Goal: Manage account settings

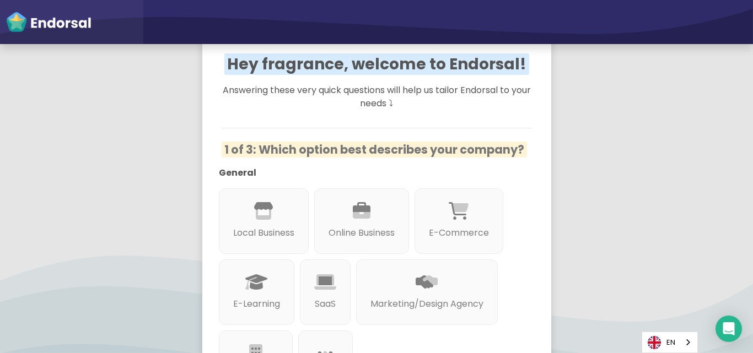
scroll to position [110, 0]
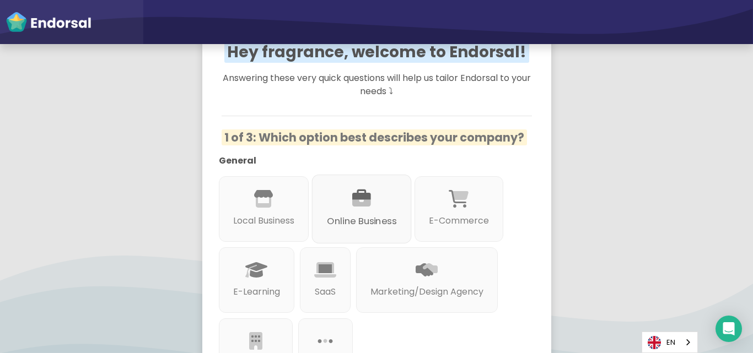
click at [355, 206] on icon at bounding box center [361, 199] width 19 height 19
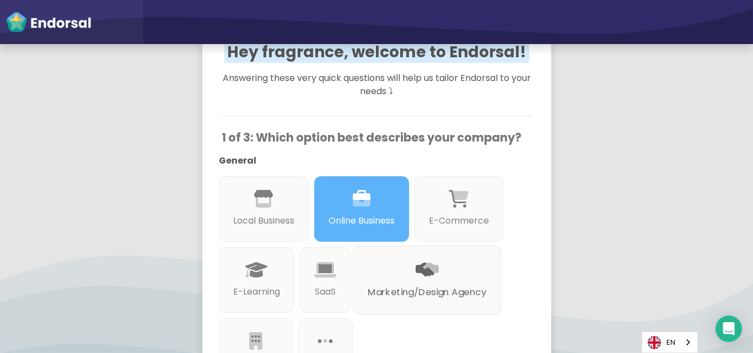
scroll to position [165, 0]
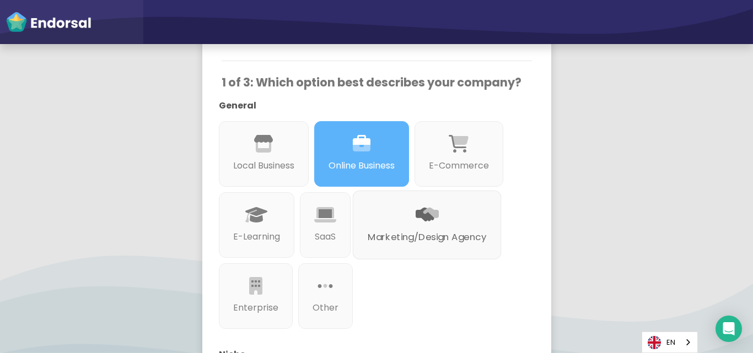
click at [395, 244] on p "Marketing/Design Agency" at bounding box center [426, 237] width 118 height 14
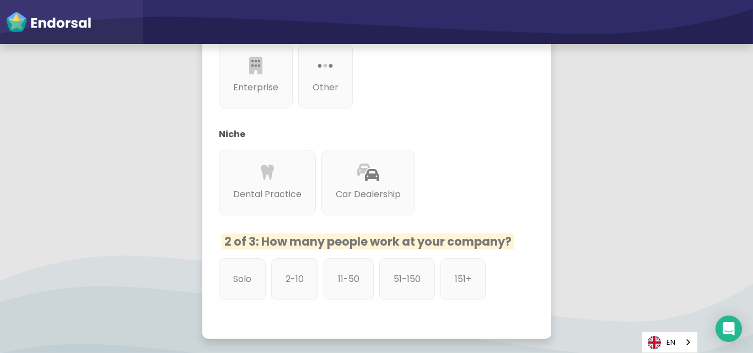
scroll to position [441, 0]
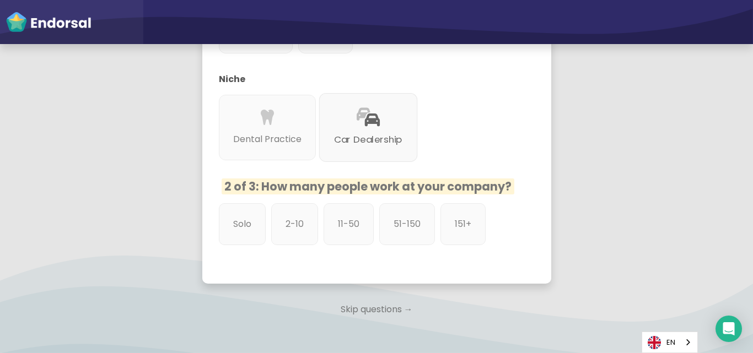
click at [329, 149] on div "Car Dealership" at bounding box center [368, 127] width 99 height 69
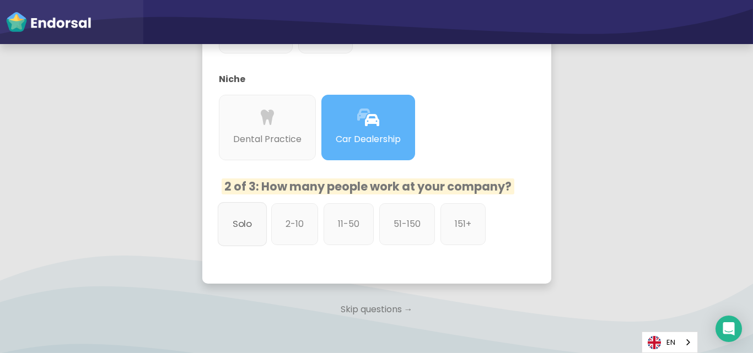
click at [242, 230] on p "Solo" at bounding box center [242, 224] width 19 height 14
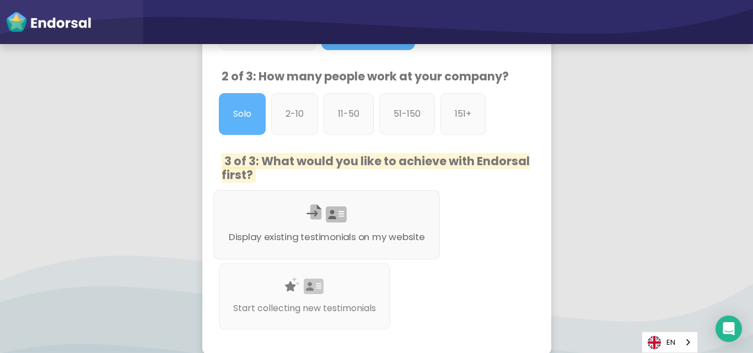
scroll to position [606, 0]
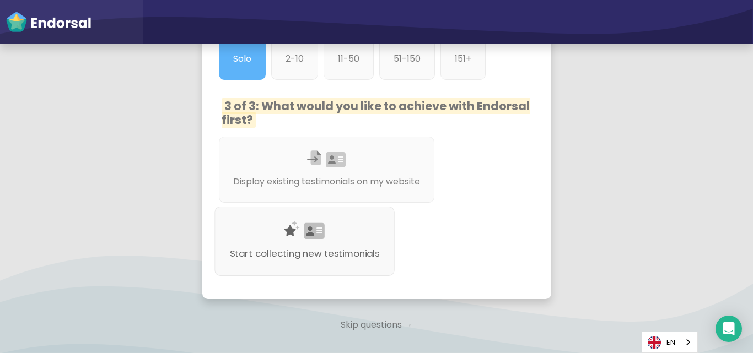
click at [273, 250] on p "Start collecting new testimonials" at bounding box center [304, 254] width 150 height 14
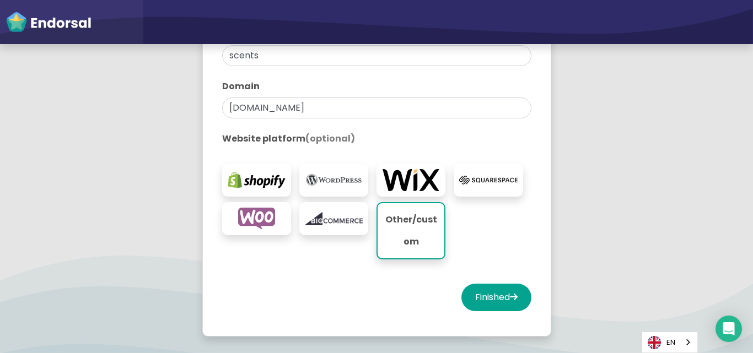
scroll to position [276, 0]
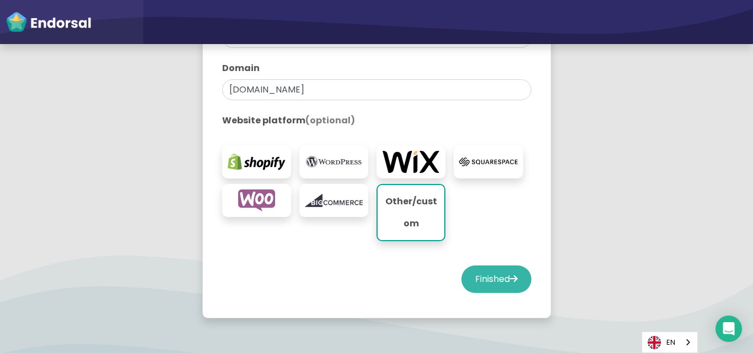
click at [482, 271] on button "Finished" at bounding box center [496, 280] width 70 height 28
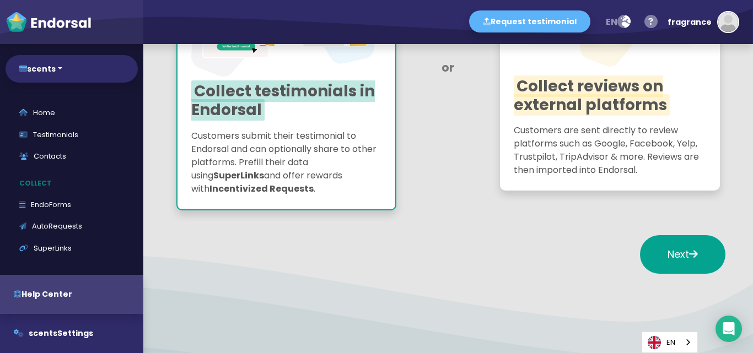
scroll to position [258, 0]
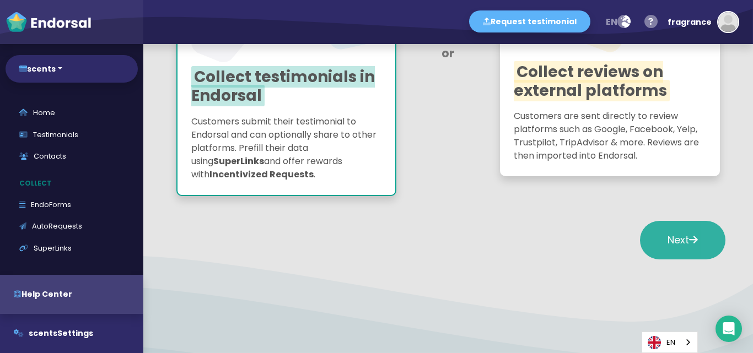
click at [679, 238] on span "Next" at bounding box center [682, 240] width 30 height 14
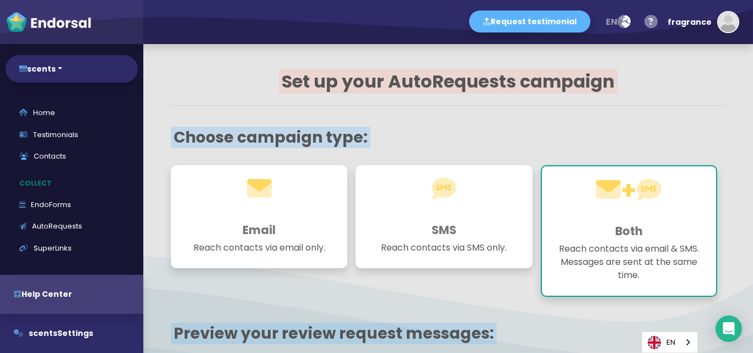
scroll to position [0, 0]
click at [696, 24] on div "fragrance" at bounding box center [689, 22] width 44 height 33
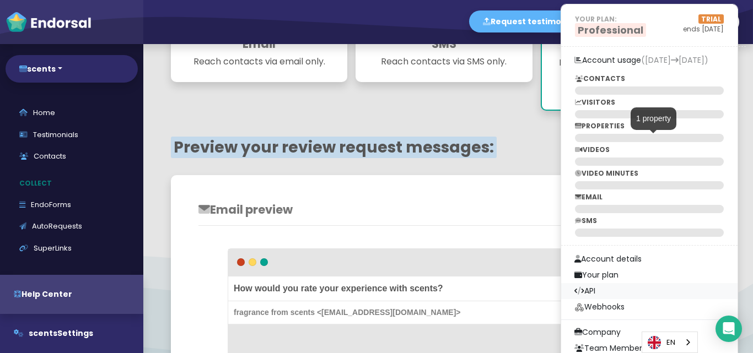
scroll to position [220, 0]
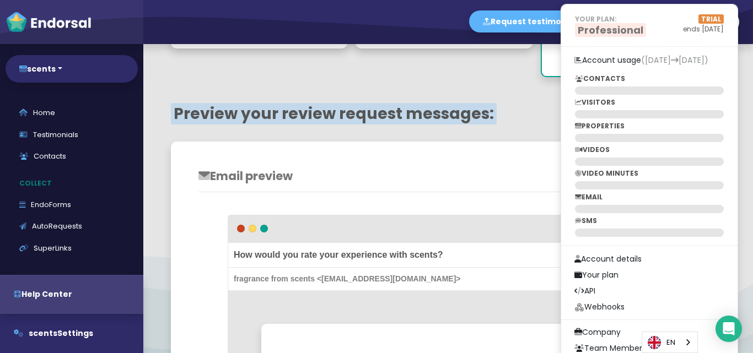
click at [493, 62] on div "SMS Reach contacts via SMS only." at bounding box center [447, 11] width 185 height 132
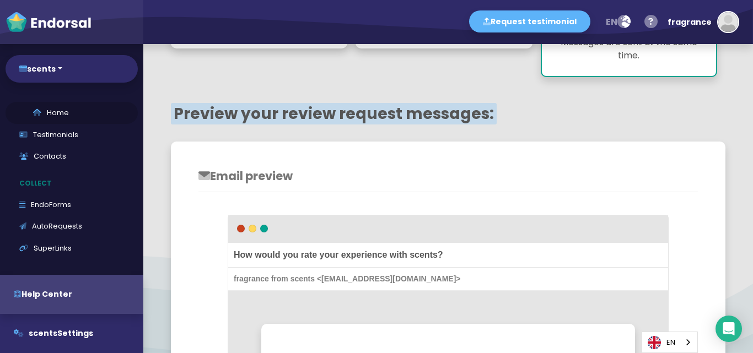
click at [87, 117] on link "Home" at bounding box center [72, 113] width 132 height 22
select select "14"
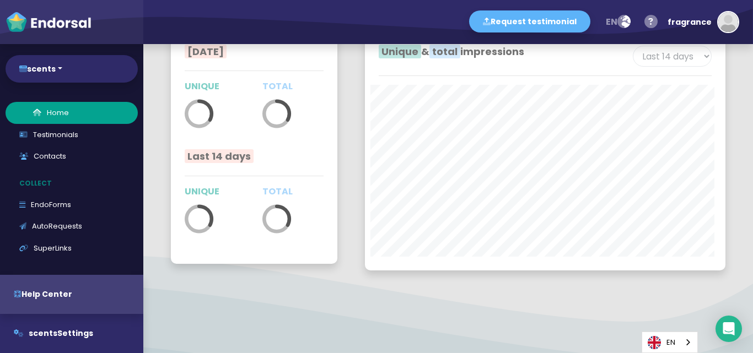
scroll to position [1791, 0]
click at [724, 28] on img "button" at bounding box center [728, 22] width 20 height 20
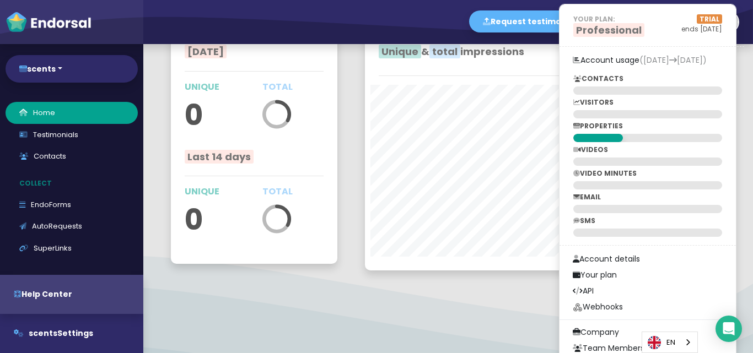
click at [339, 135] on div "Today UNIQUE 0 TOTAL Last 14 days UNIQUE 0 TOTAL" at bounding box center [254, 151] width 194 height 266
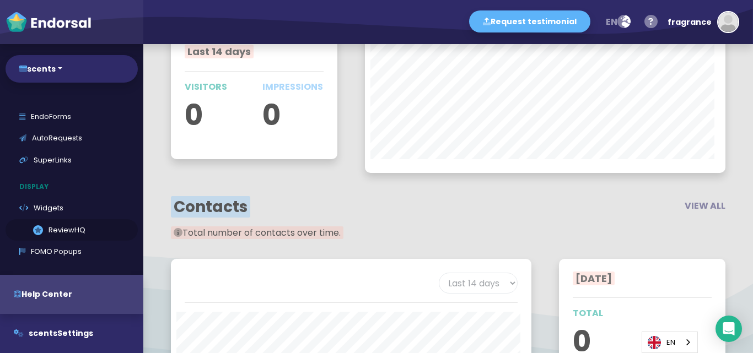
scroll to position [0, 0]
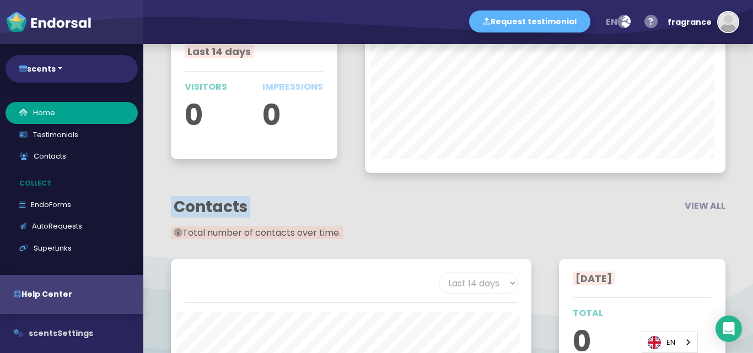
click at [89, 338] on button "scents Settings" at bounding box center [71, 333] width 143 height 39
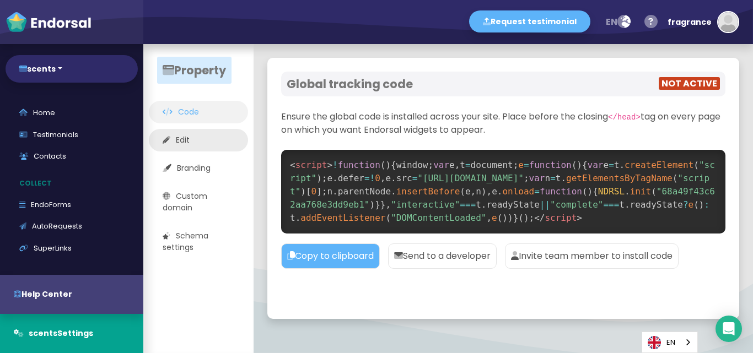
click at [202, 144] on link "Edit" at bounding box center [198, 140] width 99 height 23
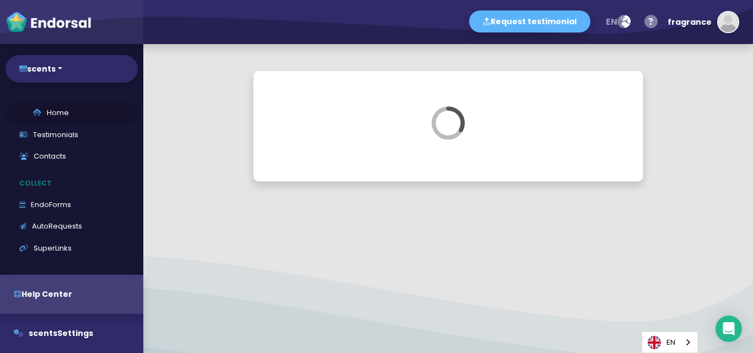
click at [50, 112] on link "Home" at bounding box center [72, 113] width 132 height 22
select select "14"
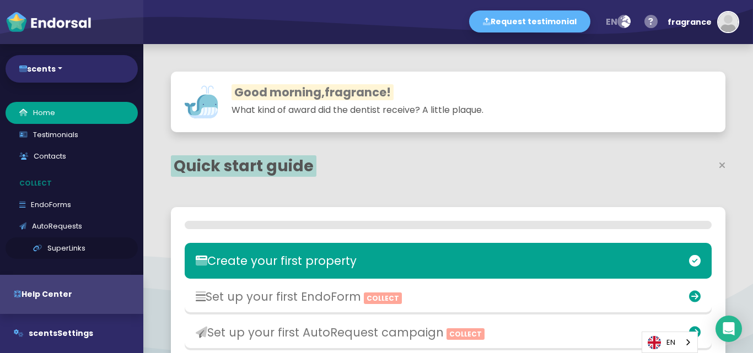
click at [64, 246] on link "SuperLinks" at bounding box center [72, 249] width 132 height 22
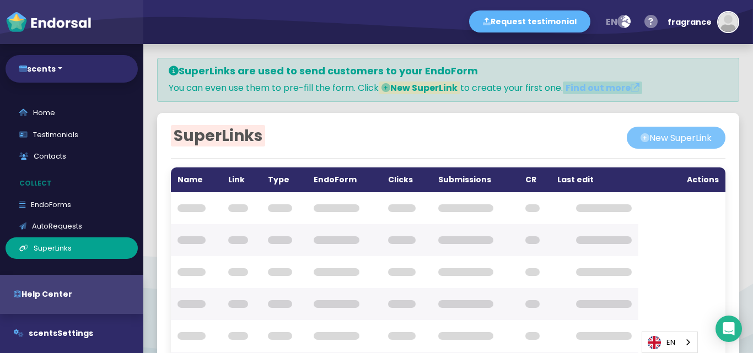
click at [627, 132] on button "New SuperLink" at bounding box center [676, 138] width 99 height 22
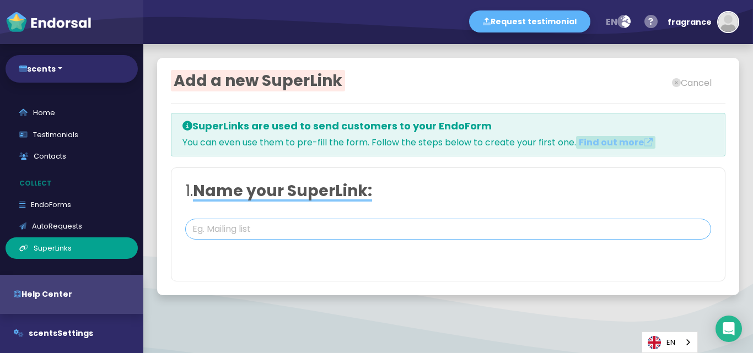
click at [213, 231] on input "text" at bounding box center [448, 229] width 526 height 21
paste input "perfume brands for men"
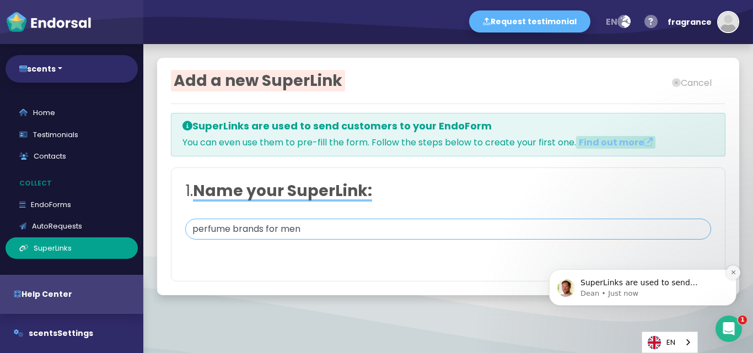
type input "perfume brands for men"
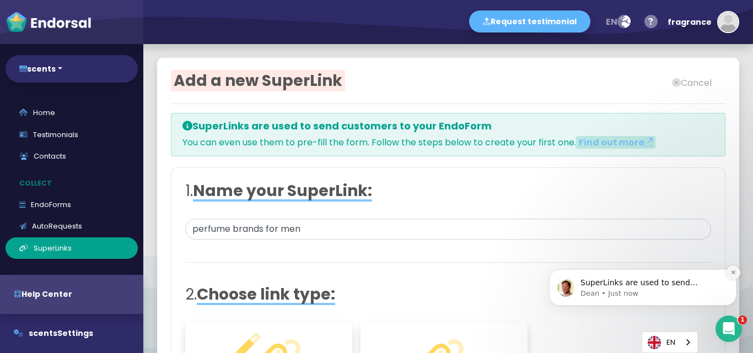
click at [731, 273] on icon "Dismiss notification" at bounding box center [733, 273] width 6 height 6
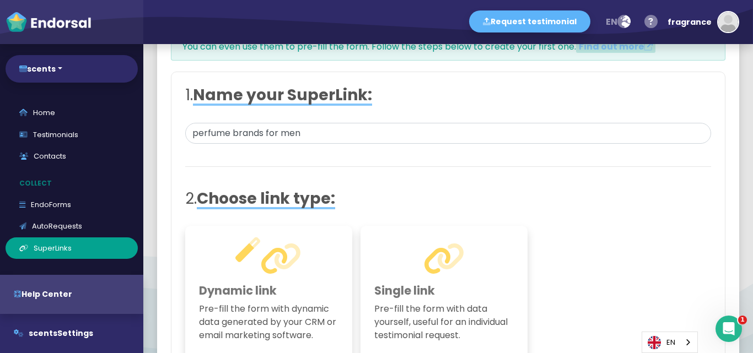
scroll to position [122, 0]
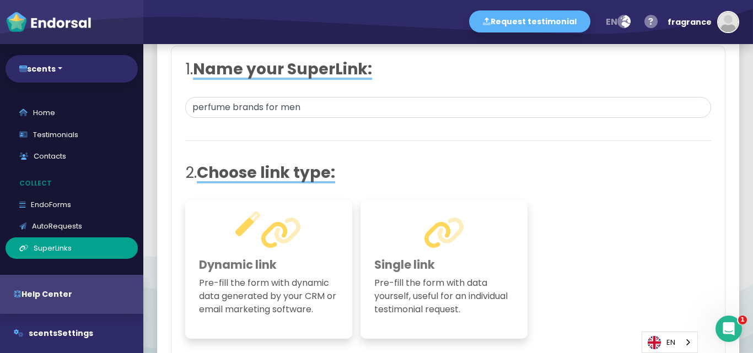
click at [445, 267] on h3 "Single link" at bounding box center [443, 265] width 139 height 14
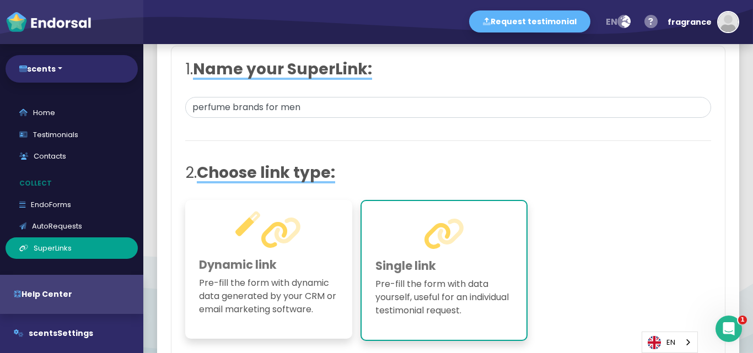
click at [392, 285] on p "Pre-fill the form with data yourself, useful for an individual testimonial requ…" at bounding box center [443, 298] width 137 height 40
drag, startPoint x: 401, startPoint y: 274, endPoint x: 364, endPoint y: 229, distance: 58.3
drag, startPoint x: 364, startPoint y: 229, endPoint x: 666, endPoint y: 240, distance: 302.2
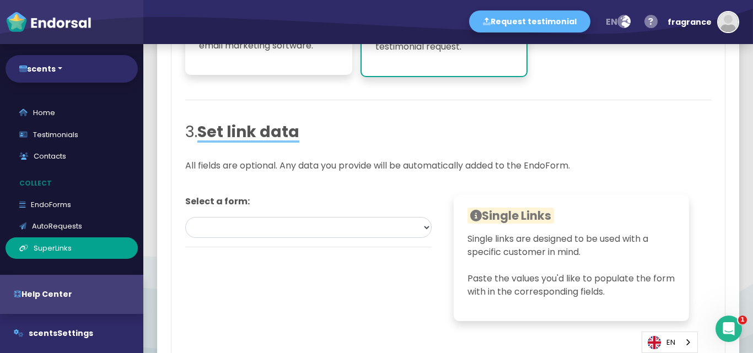
scroll to position [441, 0]
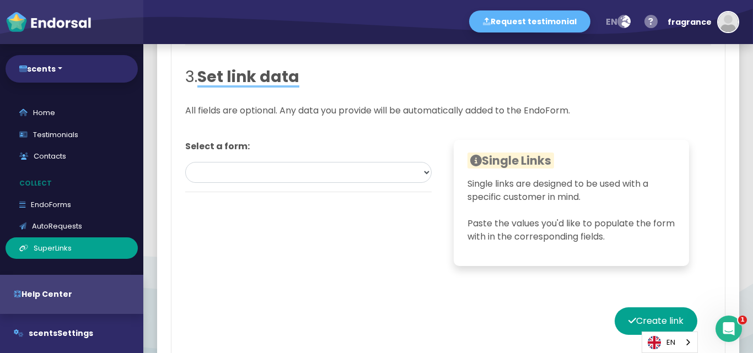
click at [223, 160] on div "Select a form:" at bounding box center [308, 166] width 246 height 52
click at [222, 171] on select at bounding box center [308, 172] width 246 height 21
click at [223, 180] on select at bounding box center [308, 172] width 246 height 21
click at [218, 174] on select at bounding box center [308, 172] width 246 height 21
click at [423, 174] on select at bounding box center [308, 172] width 246 height 21
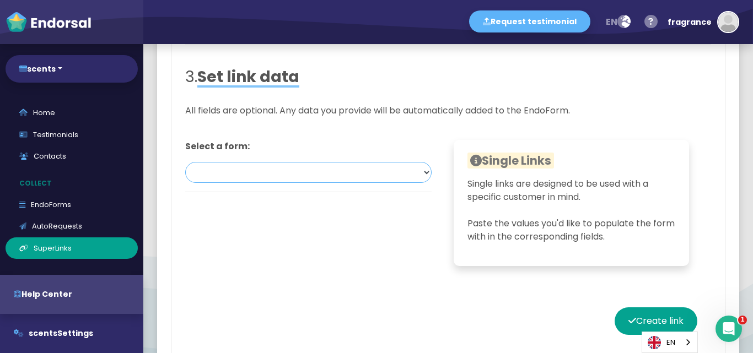
drag, startPoint x: 425, startPoint y: 174, endPoint x: 416, endPoint y: 180, distance: 11.5
click at [416, 180] on select at bounding box center [308, 172] width 246 height 21
drag, startPoint x: 419, startPoint y: 171, endPoint x: 397, endPoint y: 182, distance: 25.1
drag, startPoint x: 397, startPoint y: 182, endPoint x: 376, endPoint y: 179, distance: 21.2
drag, startPoint x: 376, startPoint y: 179, endPoint x: 354, endPoint y: 189, distance: 23.7
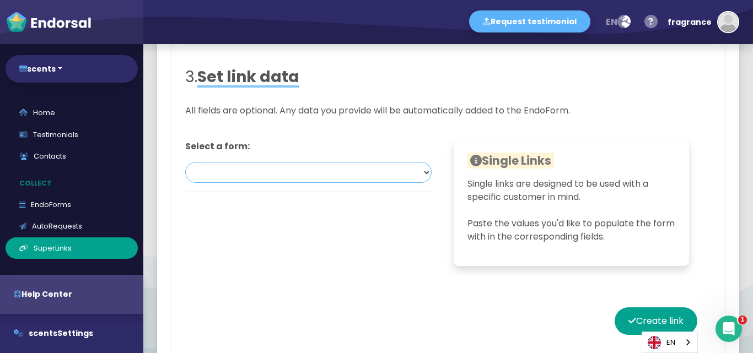
click at [424, 173] on select at bounding box center [308, 172] width 246 height 21
click at [639, 319] on button "Create link" at bounding box center [656, 322] width 83 height 28
click at [643, 309] on button "Create link" at bounding box center [656, 322] width 83 height 28
drag, startPoint x: 638, startPoint y: 306, endPoint x: 625, endPoint y: 323, distance: 21.6
drag, startPoint x: 632, startPoint y: 323, endPoint x: 646, endPoint y: 320, distance: 14.6
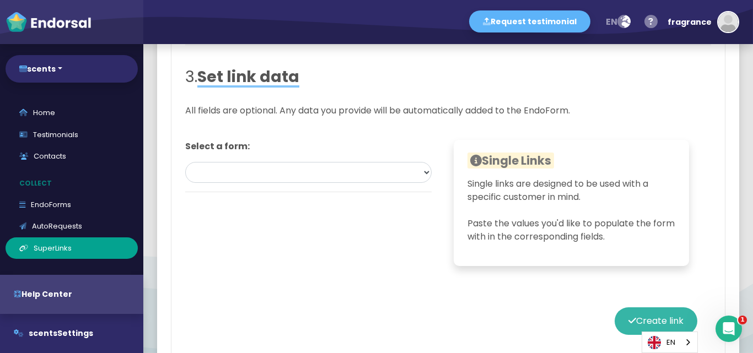
drag, startPoint x: 646, startPoint y: 320, endPoint x: 653, endPoint y: 319, distance: 6.7
click at [653, 319] on button "Create link" at bounding box center [656, 322] width 83 height 28
click at [665, 321] on button "Create link" at bounding box center [656, 322] width 83 height 28
select select "0: 68a49f44c62aa768e3dd9eb2"
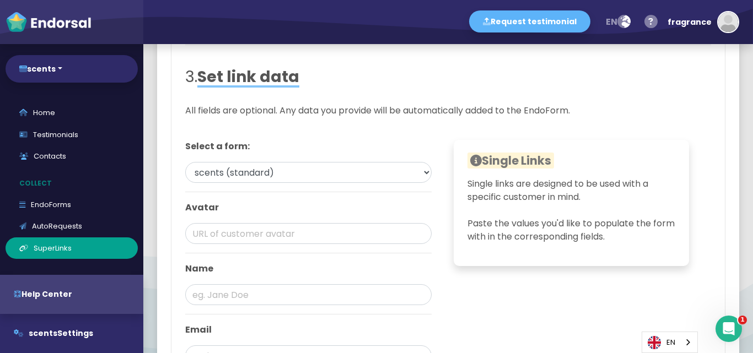
click at [665, 321] on div "Single Links Dynamic links are designed to be used with "tags" (sometimes known…" at bounding box center [571, 293] width 263 height 306
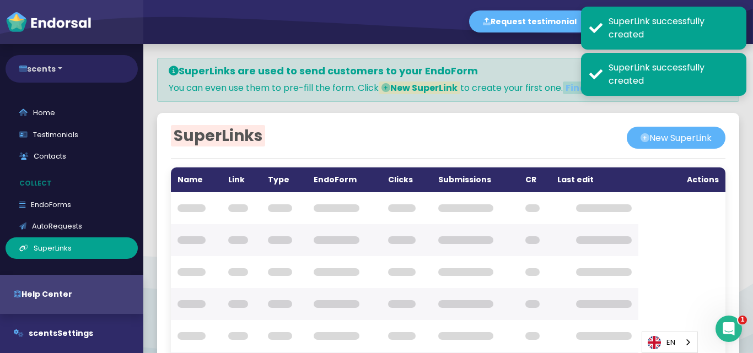
click at [49, 69] on button "scents" at bounding box center [72, 69] width 132 height 28
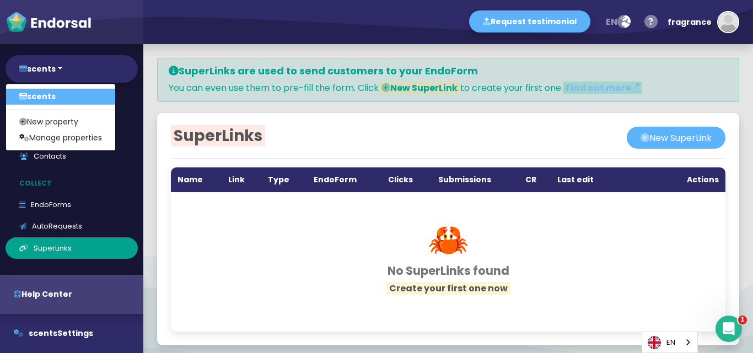
click at [71, 96] on link "scents" at bounding box center [60, 97] width 109 height 16
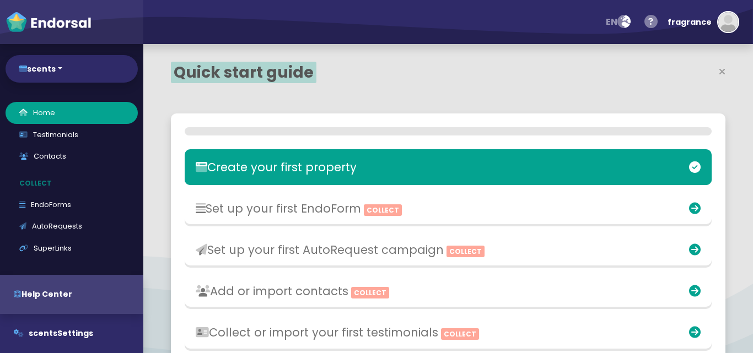
select select "14"
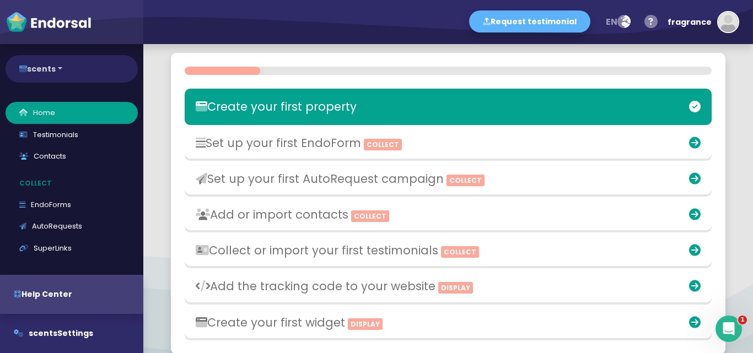
click at [47, 71] on button "scents" at bounding box center [72, 69] width 132 height 28
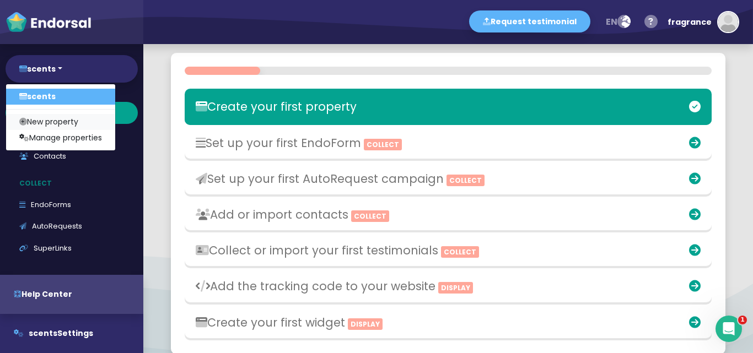
click at [71, 126] on link "New property" at bounding box center [60, 122] width 109 height 16
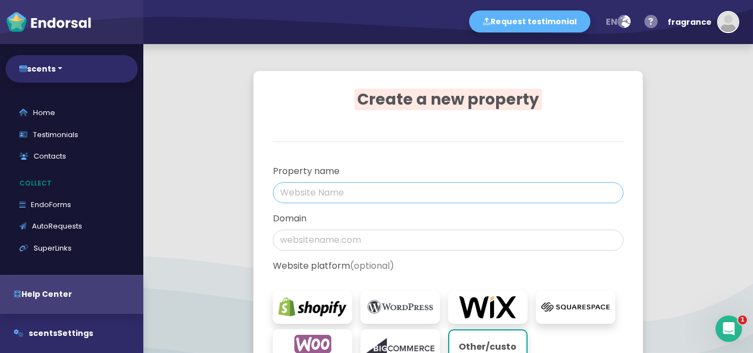
click at [298, 189] on input "text" at bounding box center [448, 192] width 350 height 21
paste input "perfume brands for men"
type input "perfume brands for men"
click at [299, 242] on input "text" at bounding box center [448, 240] width 350 height 21
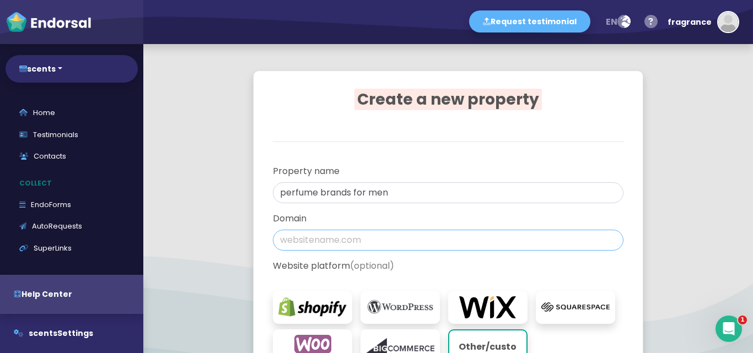
paste input "perfume brands for men"
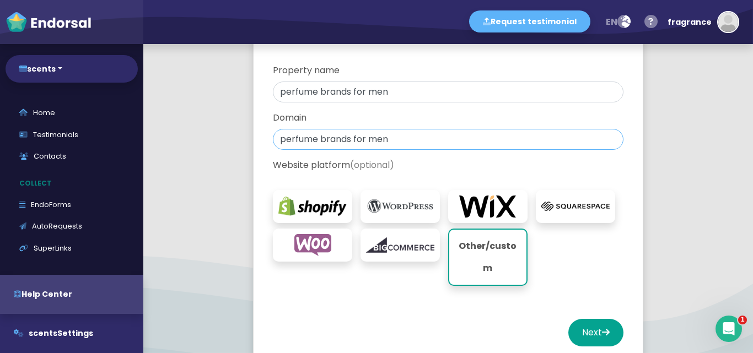
scroll to position [110, 0]
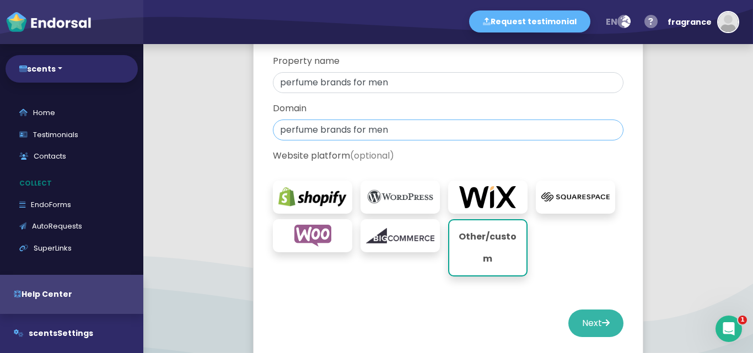
type input "perfume brands for men"
click at [579, 310] on button "Next" at bounding box center [595, 324] width 55 height 28
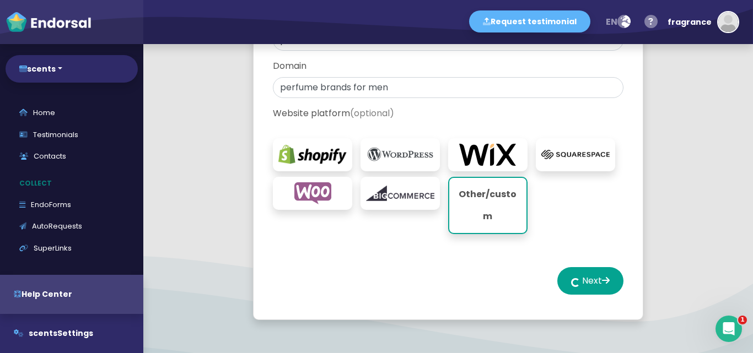
select select "14"
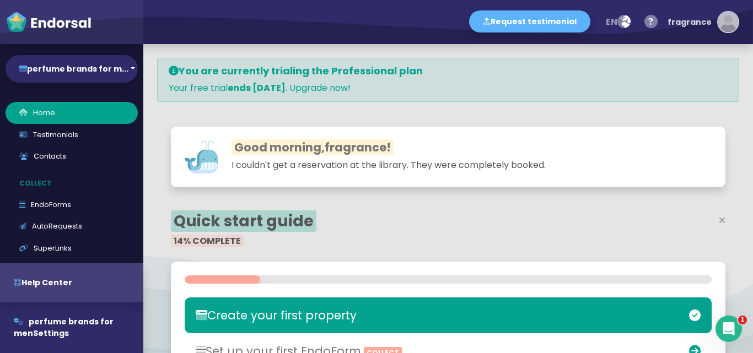
click at [710, 24] on div "fragrance" at bounding box center [689, 22] width 44 height 33
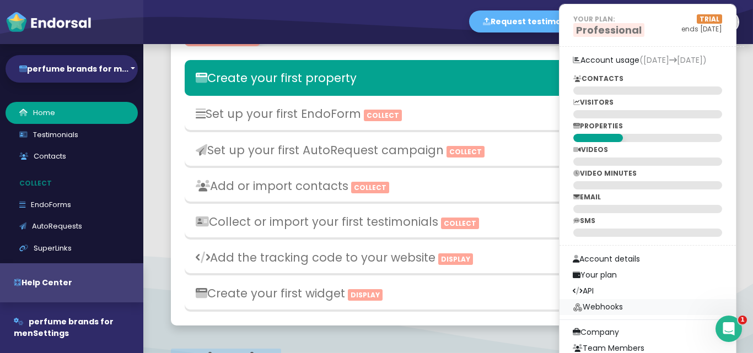
scroll to position [220, 0]
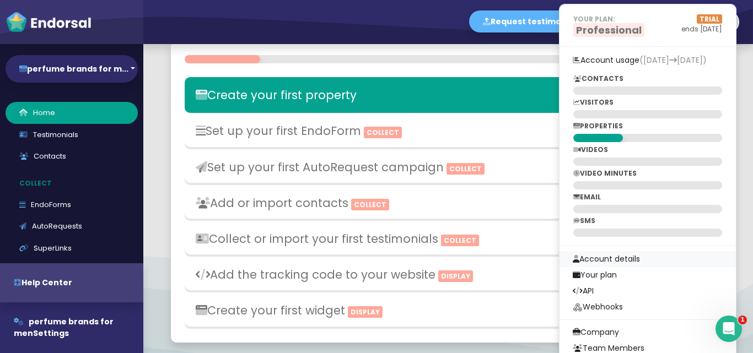
click at [612, 261] on link "Account details" at bounding box center [647, 259] width 176 height 16
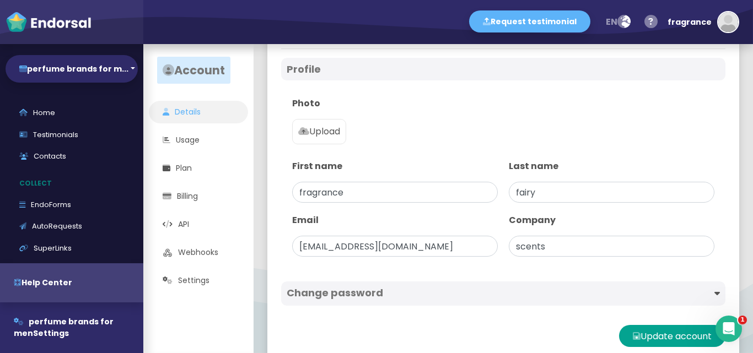
scroll to position [77, 0]
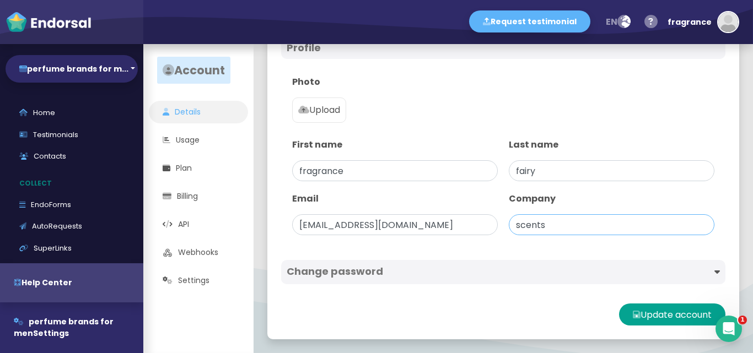
click at [543, 227] on input "scents" at bounding box center [612, 224] width 206 height 21
type input "s"
paste input "perfume brands for men"
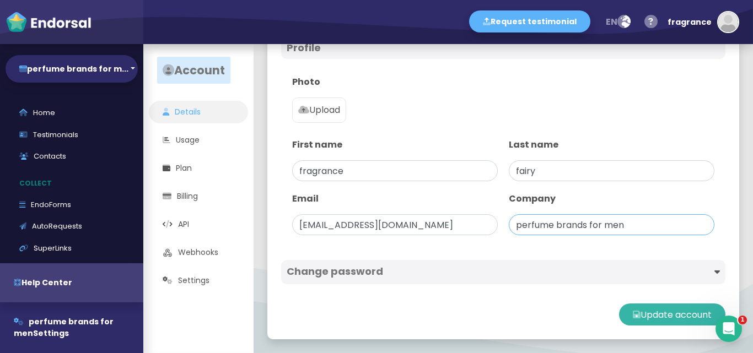
type input "perfume brands for men"
click at [625, 311] on button "Update account" at bounding box center [672, 315] width 106 height 22
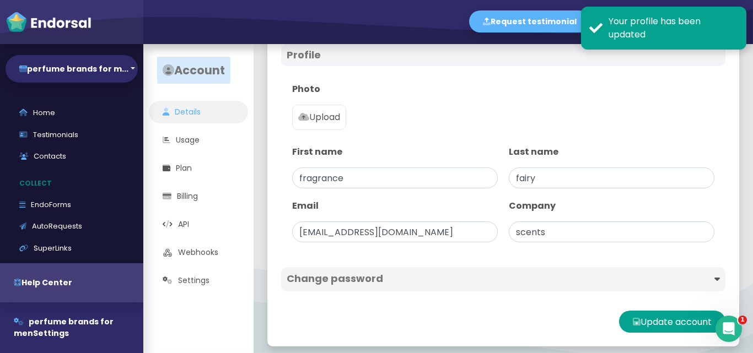
scroll to position [77, 0]
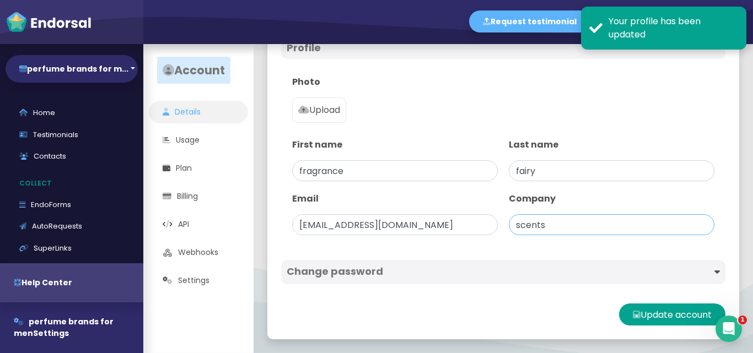
click at [552, 228] on input "scents" at bounding box center [612, 224] width 206 height 21
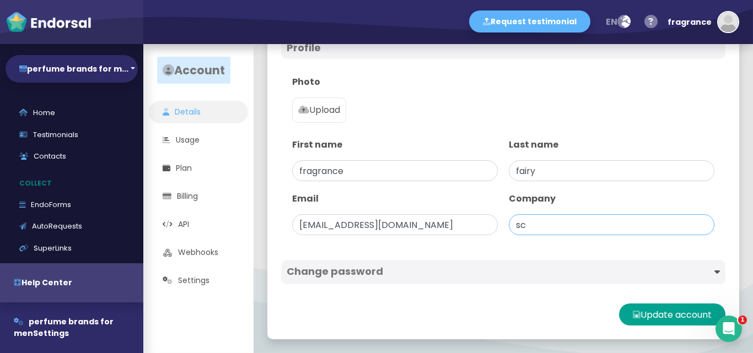
type input "s"
paste input "perfume brands for men"
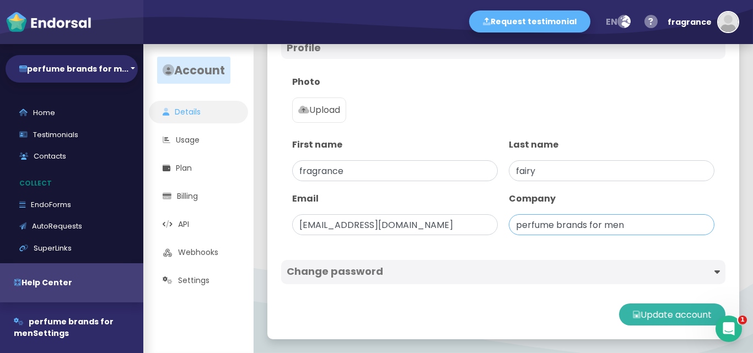
type input "perfume brands for men"
click at [632, 309] on button "Update account" at bounding box center [672, 315] width 106 height 22
click at [574, 100] on div "Photo Upload" at bounding box center [503, 101] width 433 height 63
